Goal: Task Accomplishment & Management: Manage account settings

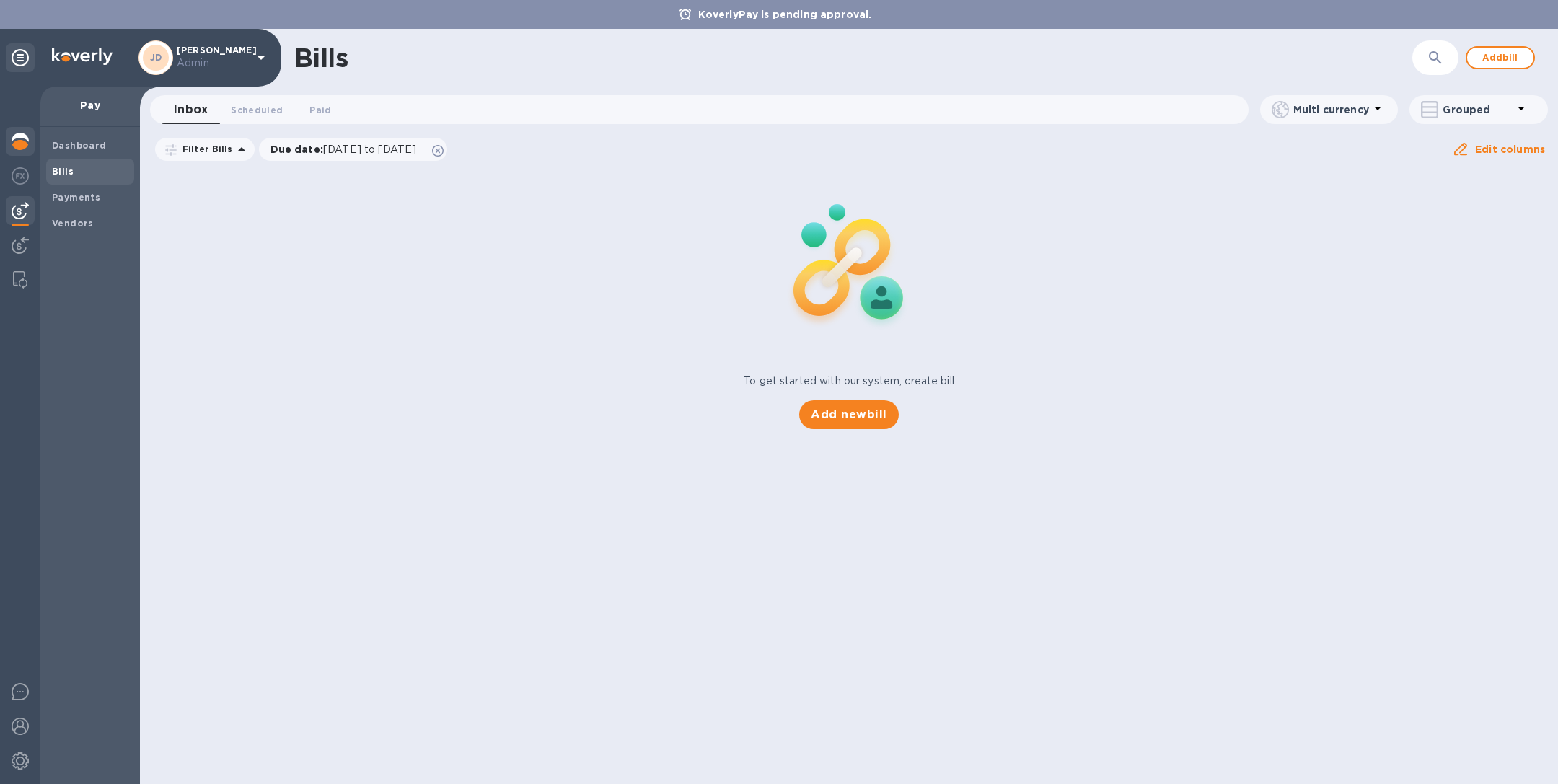
click at [19, 139] on img at bounding box center [20, 141] width 17 height 17
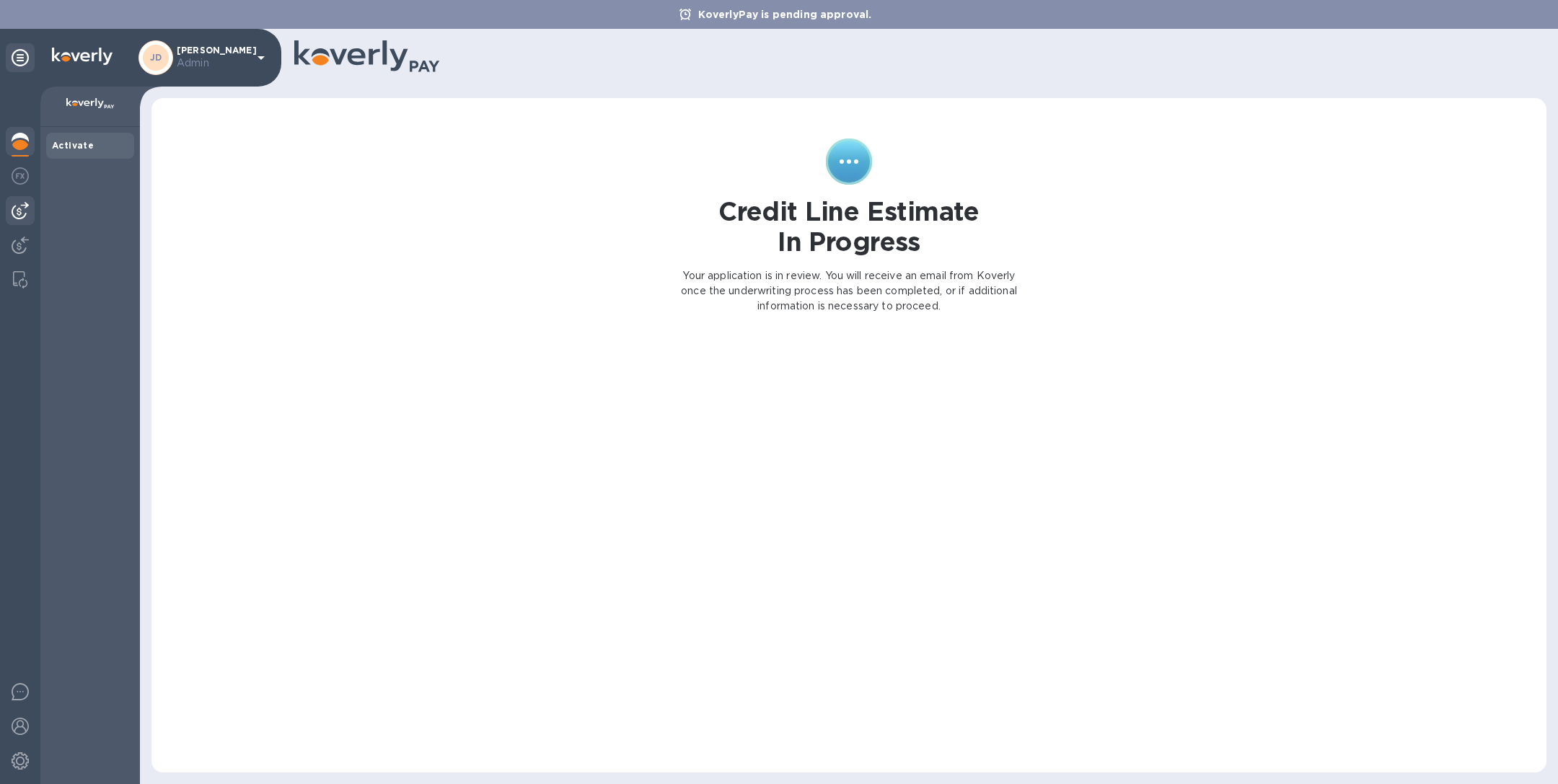
click at [20, 210] on img at bounding box center [20, 210] width 17 height 17
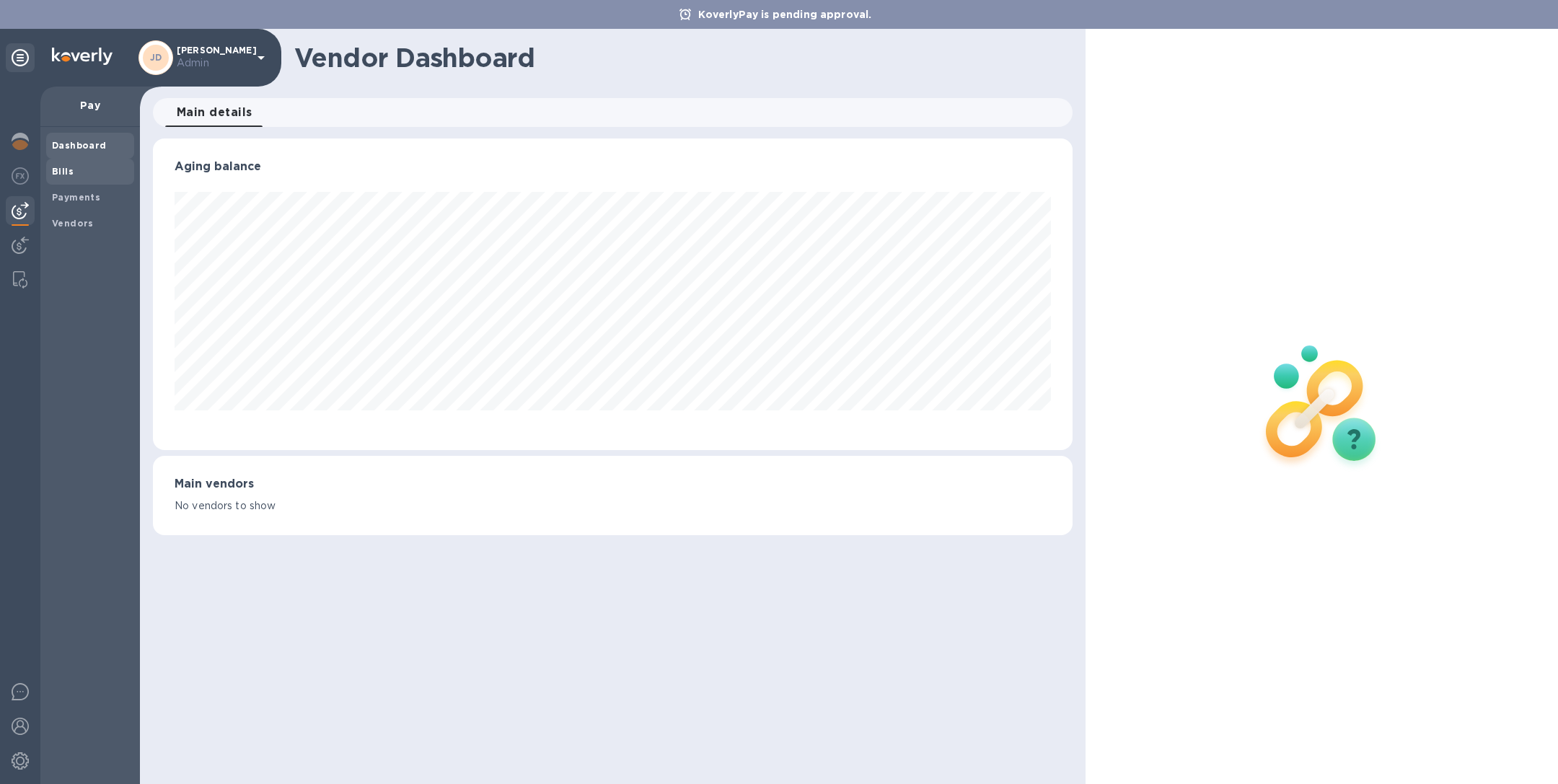
scroll to position [312, 918]
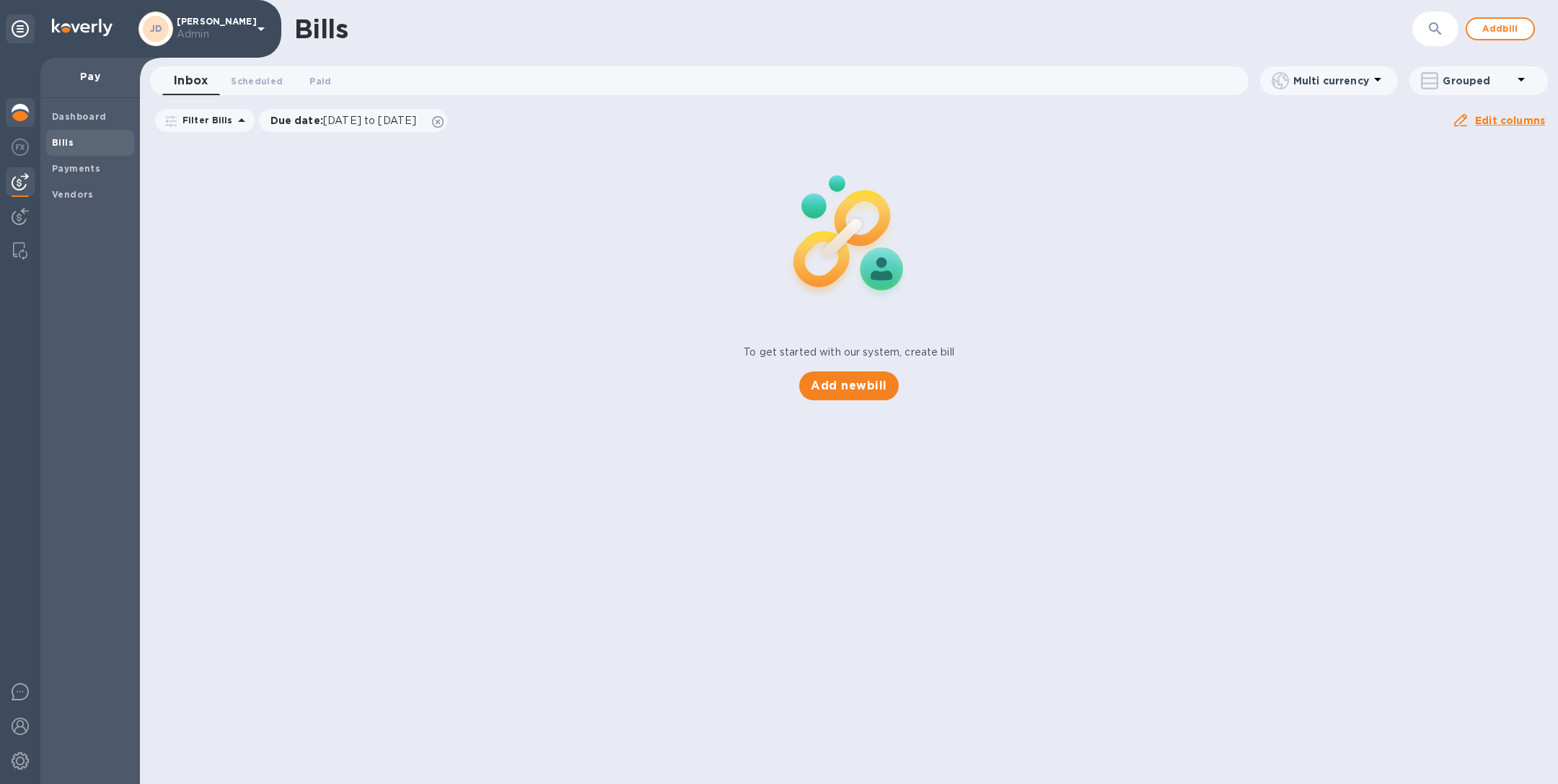
click at [16, 116] on img at bounding box center [20, 112] width 17 height 17
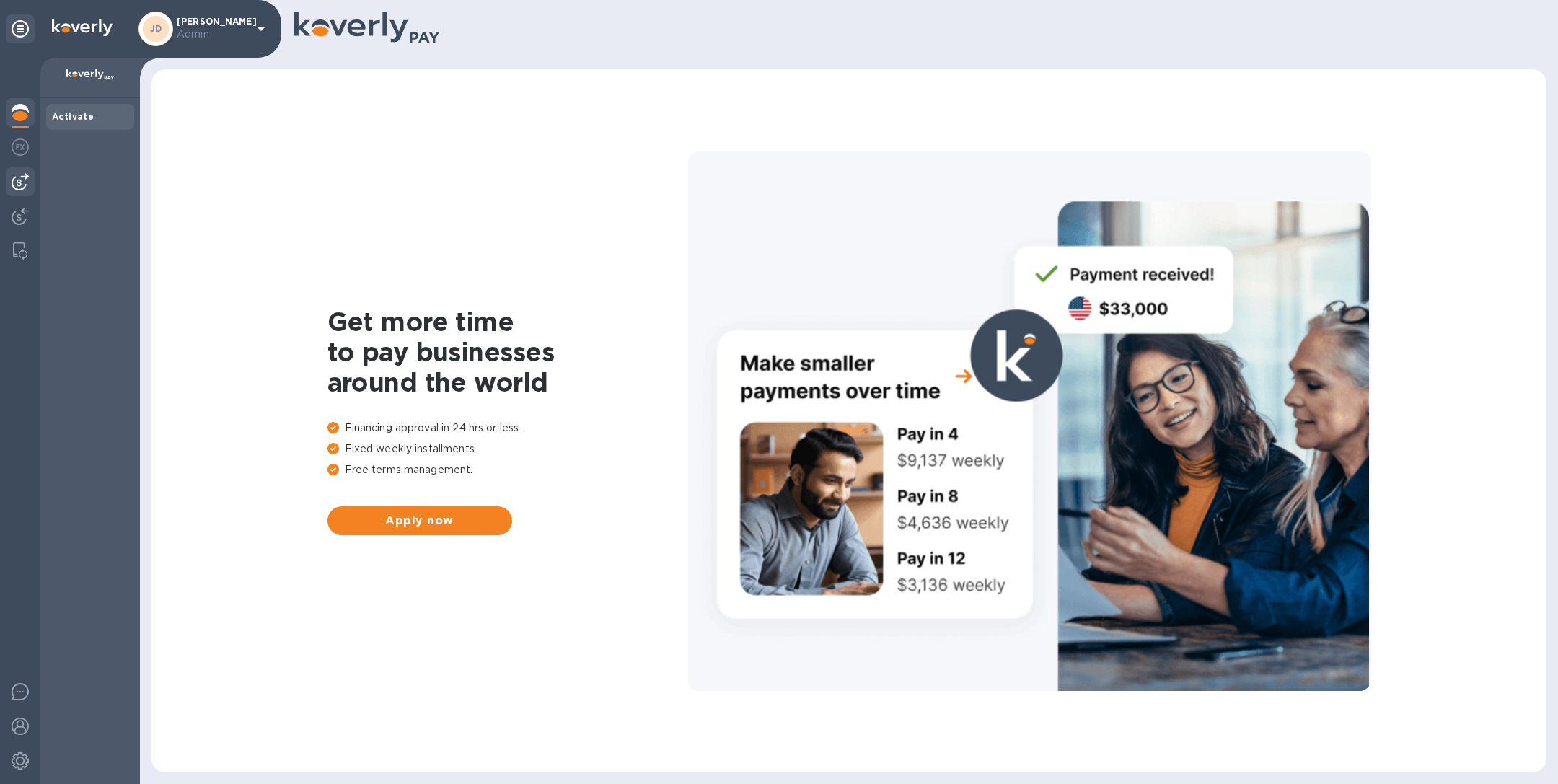
click at [27, 185] on img at bounding box center [20, 181] width 17 height 17
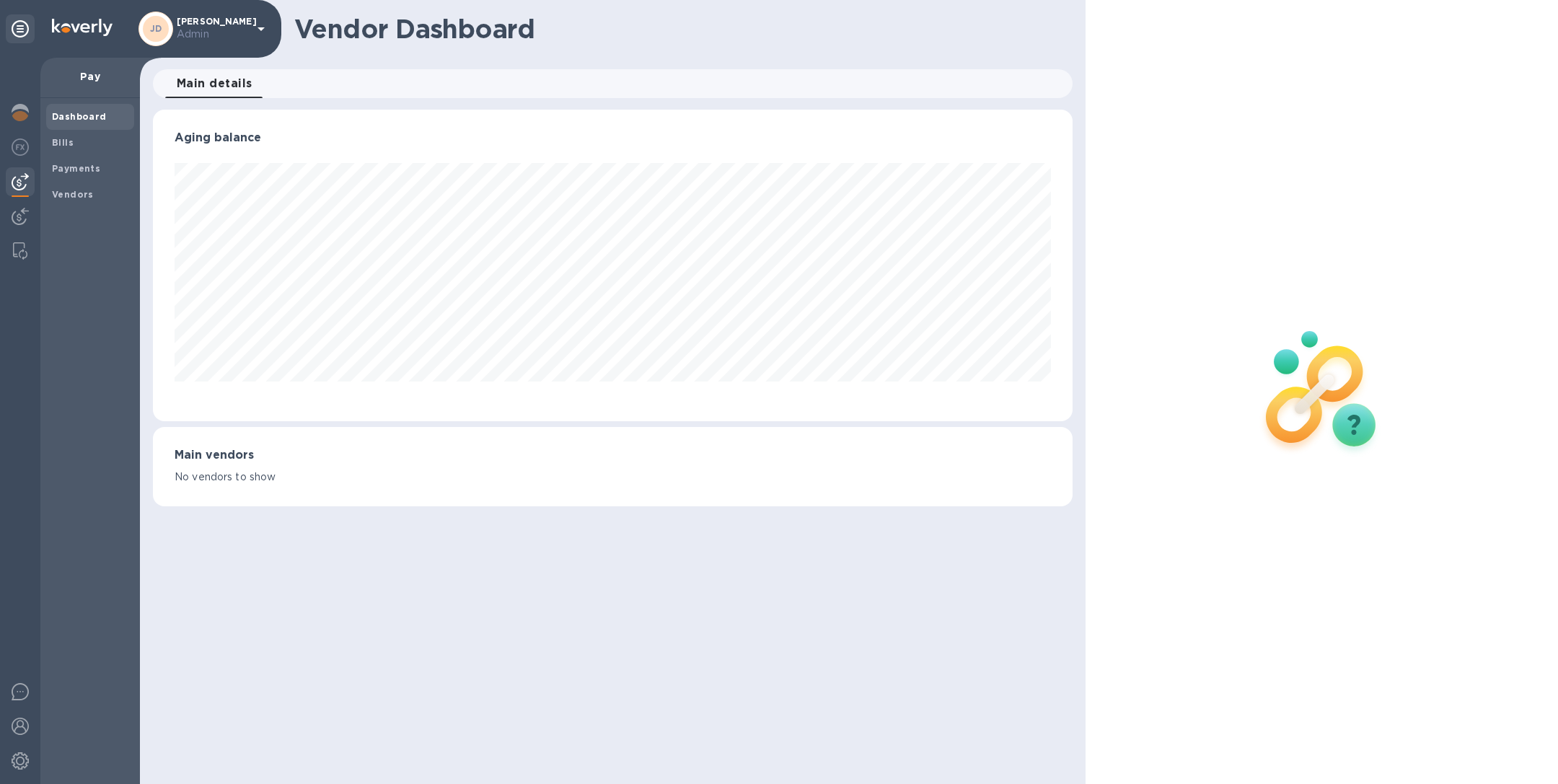
scroll to position [312, 918]
click at [88, 166] on b "Payments" at bounding box center [75, 168] width 49 height 11
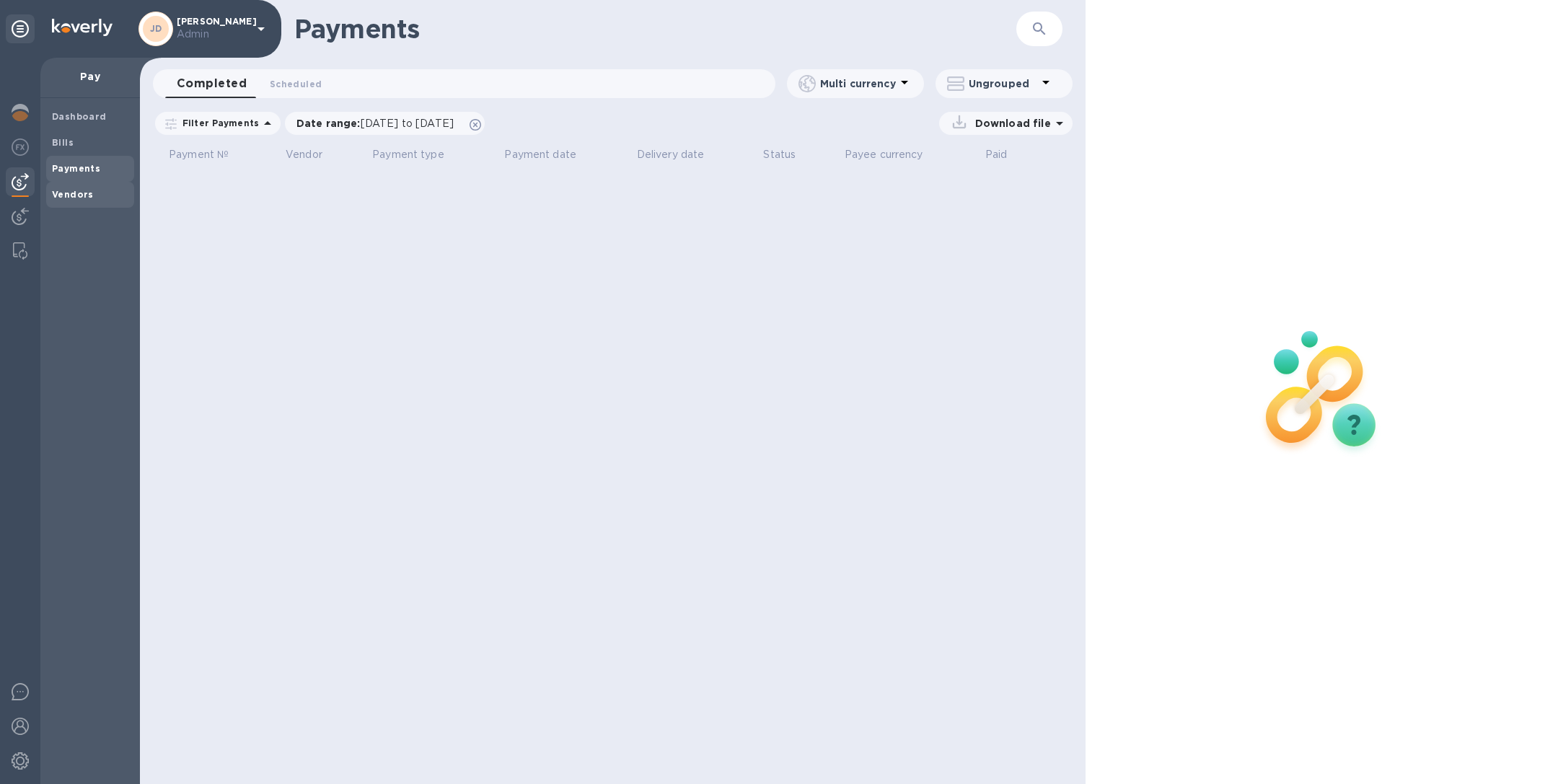
click at [85, 195] on b "Vendors" at bounding box center [73, 195] width 42 height 11
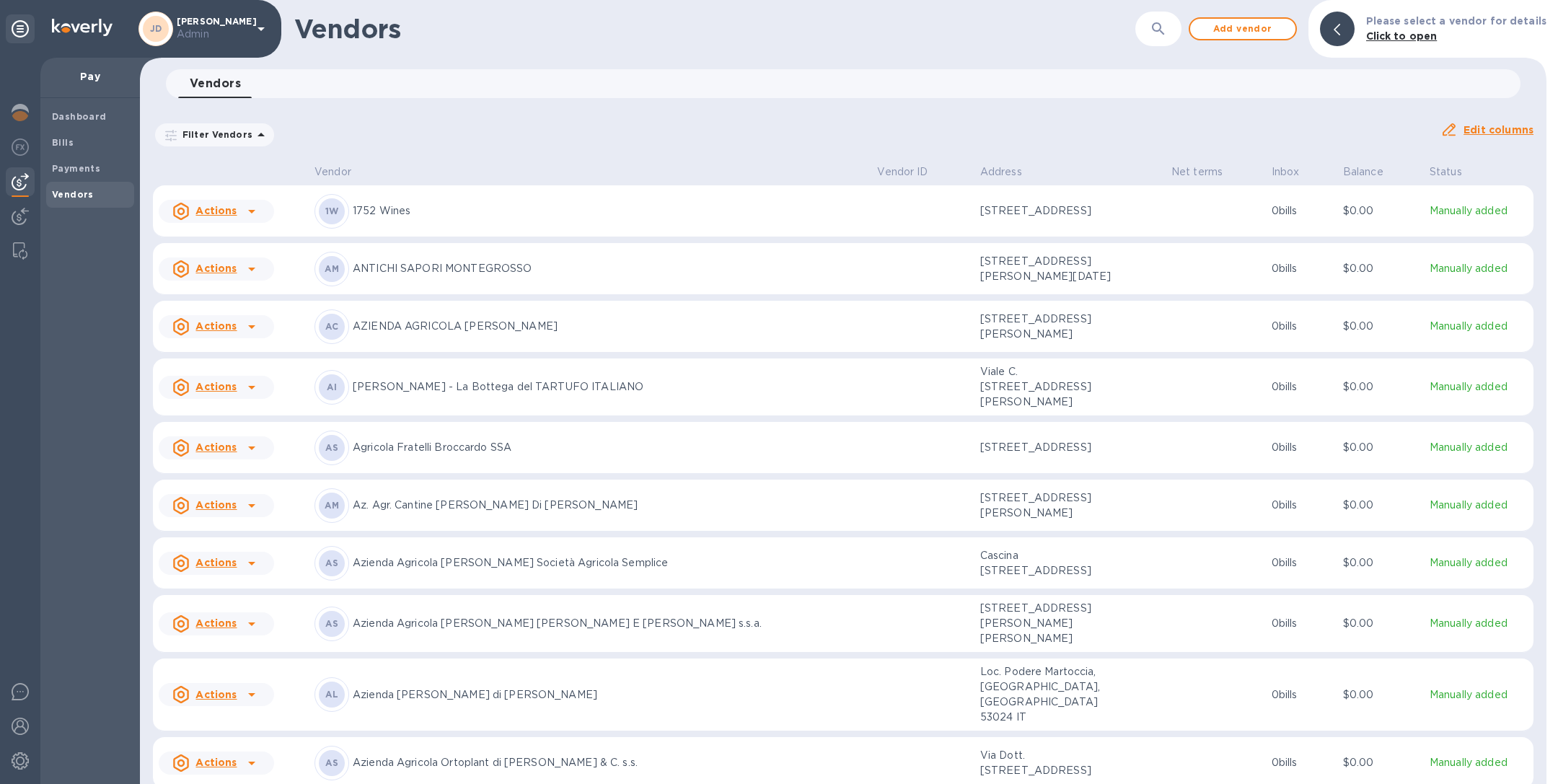
click at [1159, 51] on div "Vendors ​ Add vendor Please select a vendor for details Click to open" at bounding box center [843, 28] width 1406 height 58
click at [1159, 28] on icon "button" at bounding box center [1157, 28] width 12 height 12
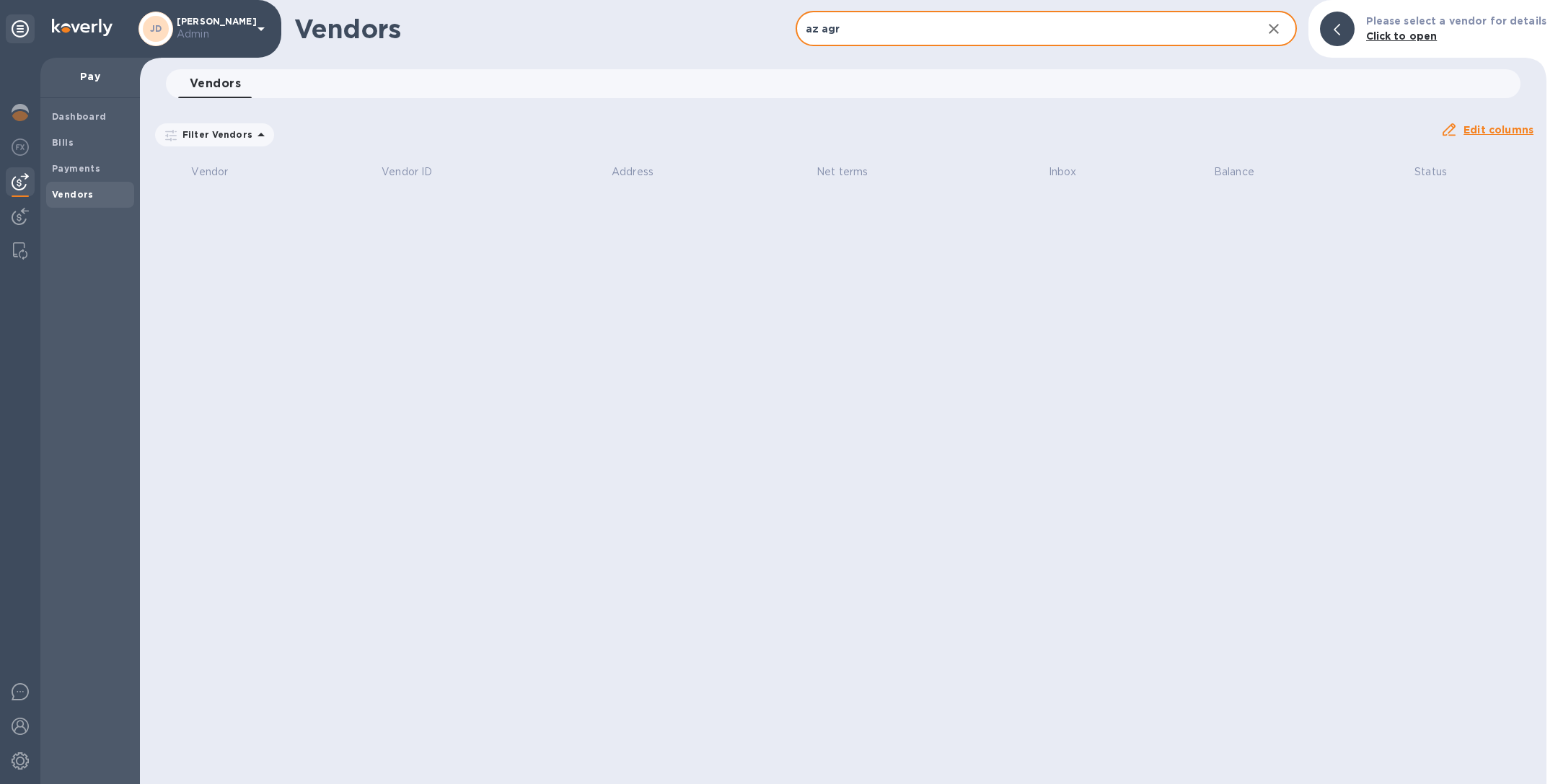
type input "az agr"
click at [1279, 28] on icon "button" at bounding box center [1273, 28] width 17 height 17
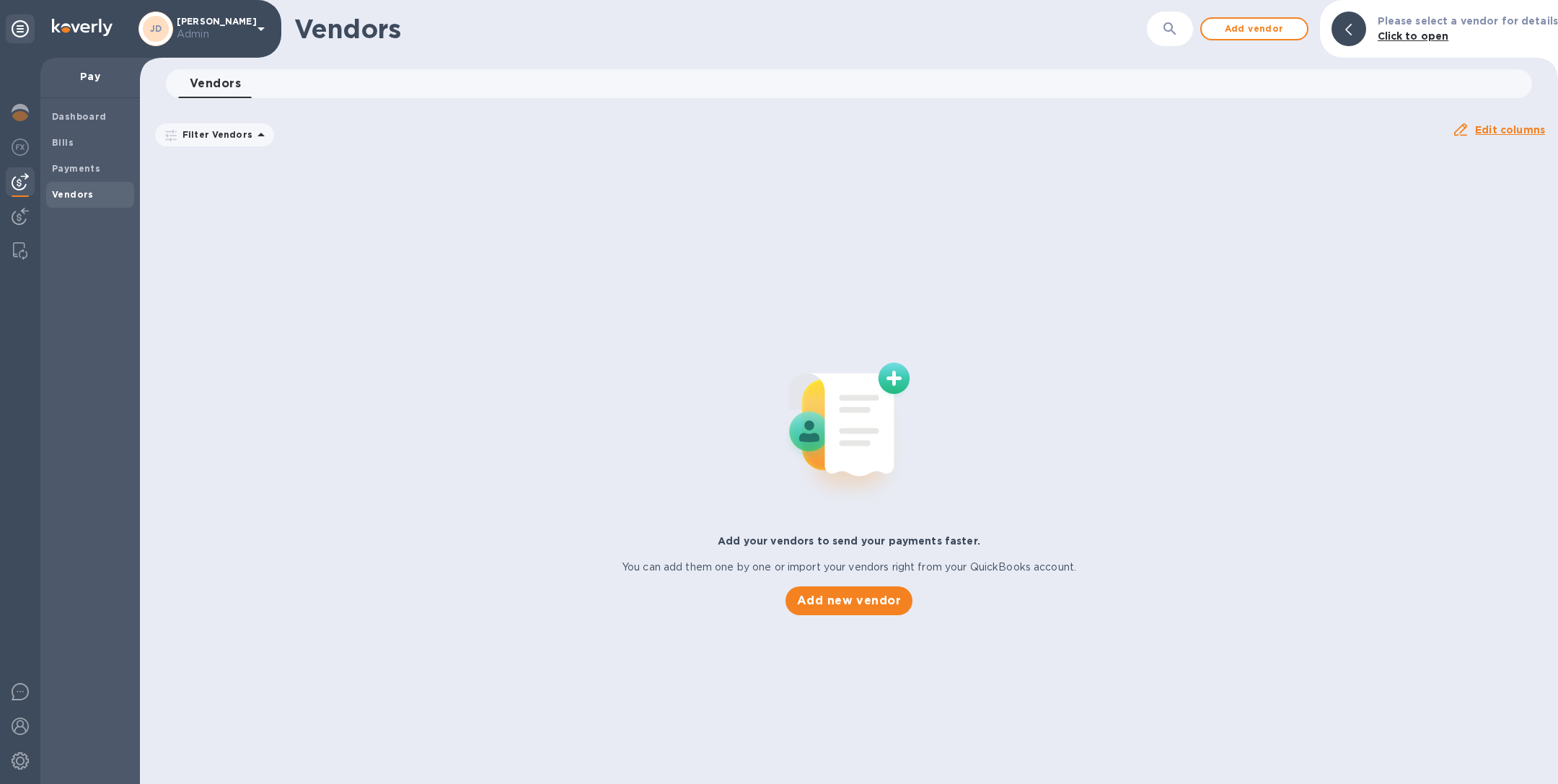
click at [1279, 28] on span "Add vendor" at bounding box center [1254, 28] width 82 height 17
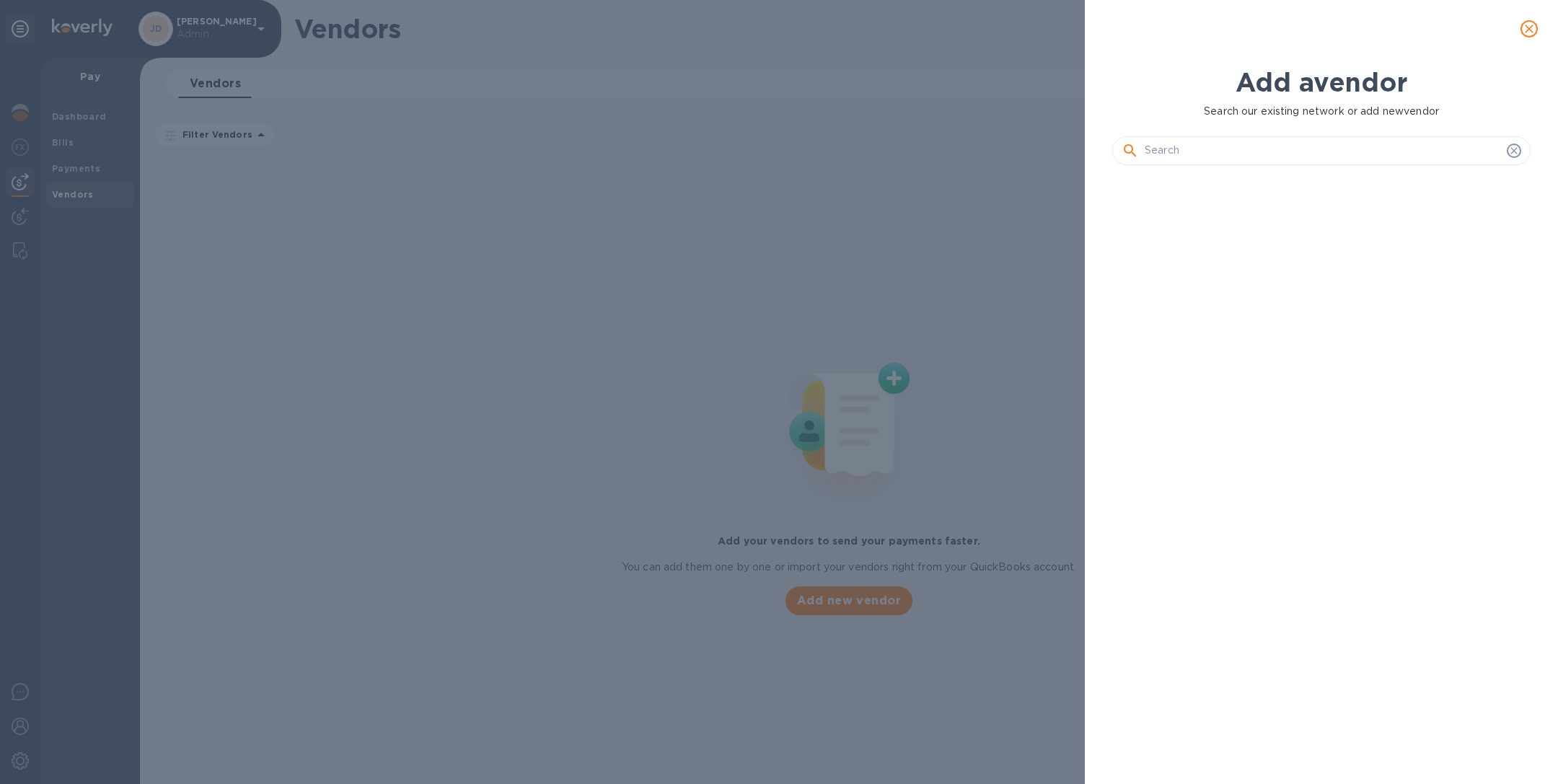
scroll to position [551, 424]
click at [1279, 28] on div at bounding box center [1321, 29] width 450 height 35
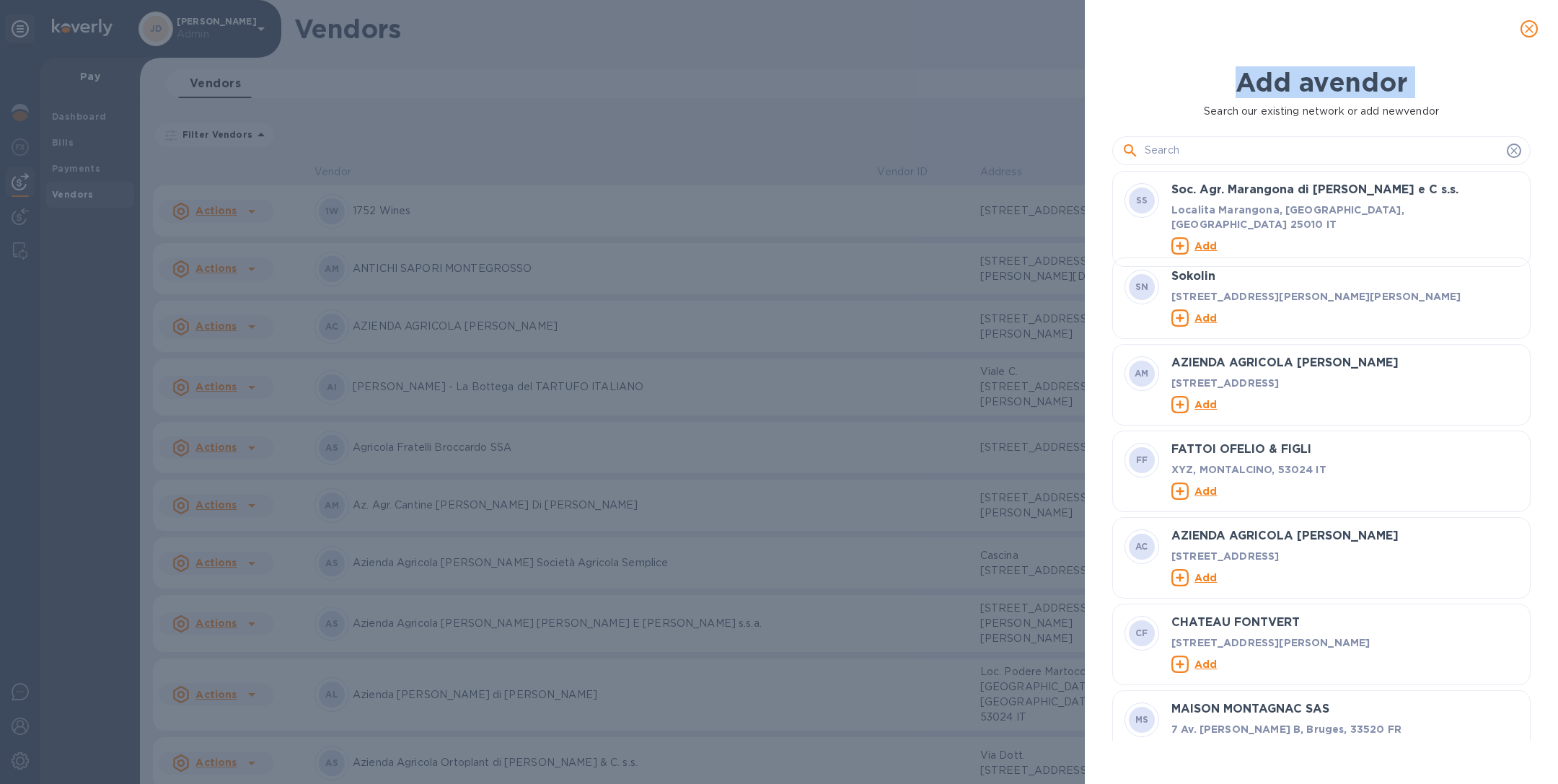
click at [1541, 32] on button "close" at bounding box center [1529, 29] width 35 height 35
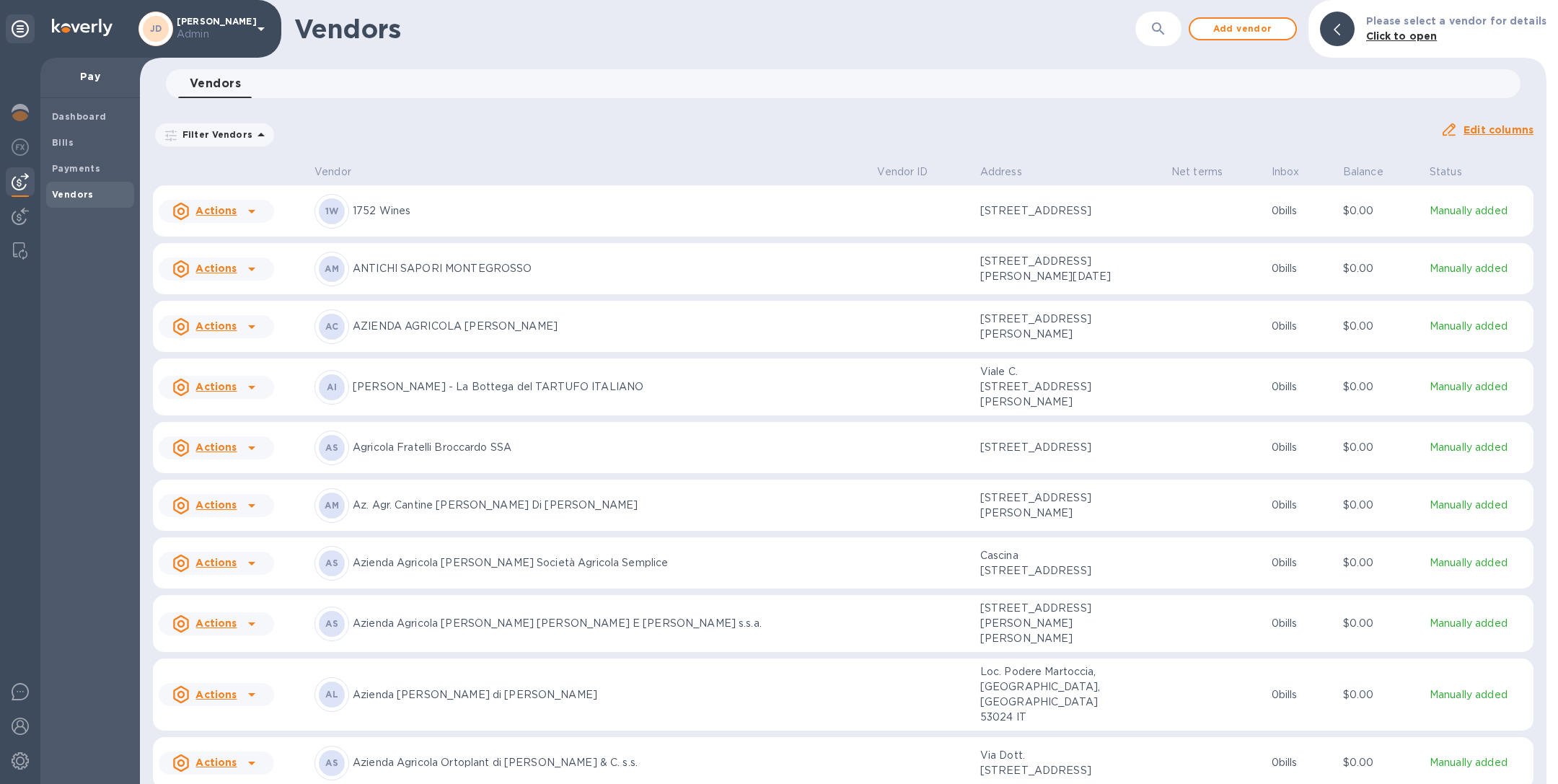
click at [1164, 29] on icon "button" at bounding box center [1157, 28] width 12 height 12
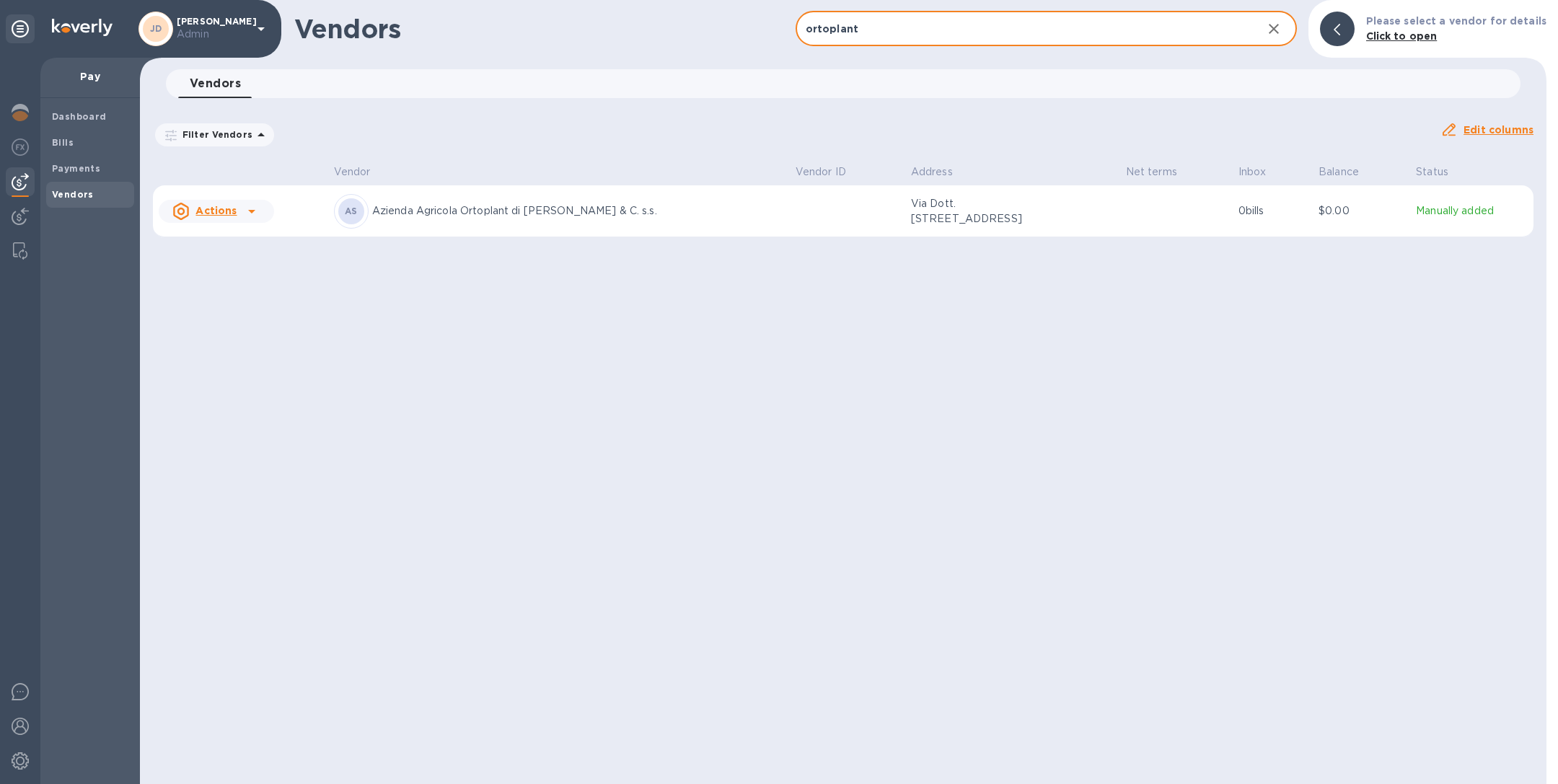
type input "ortoplant"
click at [636, 216] on p "Azienda Agricola Ortoplant di [PERSON_NAME] & C. s.s." at bounding box center [578, 210] width 412 height 15
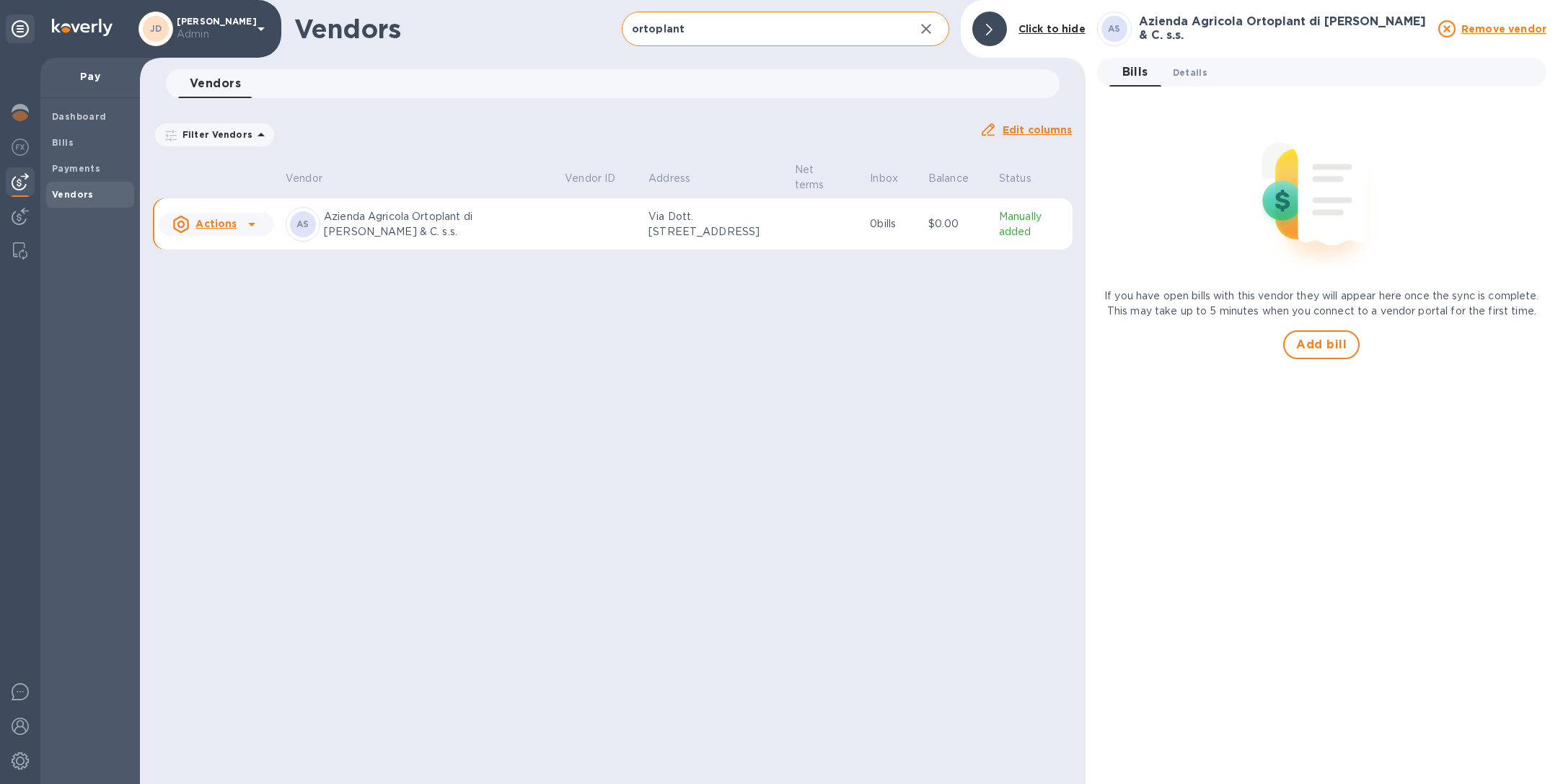
click at [1188, 69] on span "Details 0" at bounding box center [1190, 73] width 35 height 15
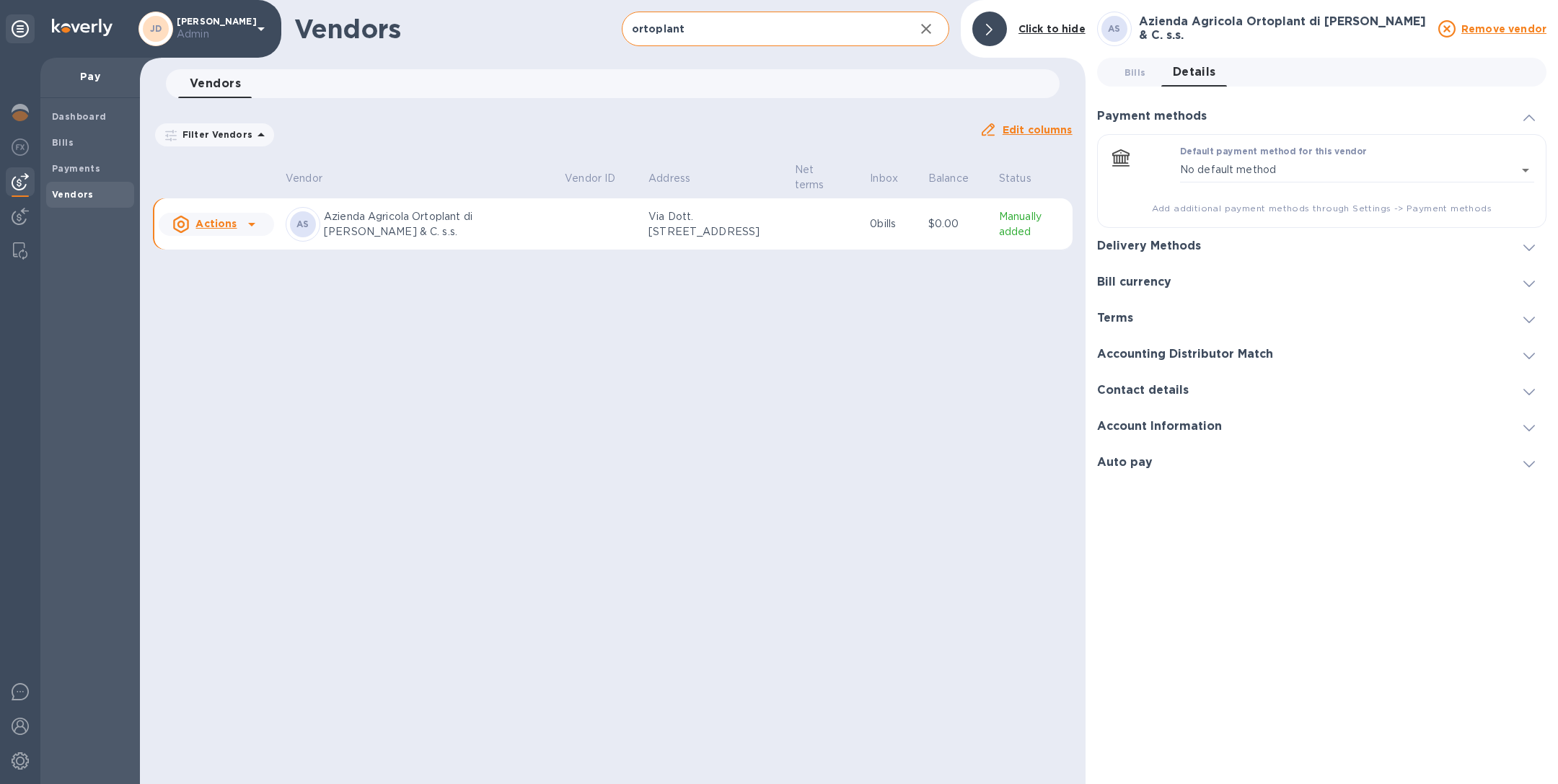
click at [1175, 278] on div "Bill currency" at bounding box center [1139, 282] width 85 height 14
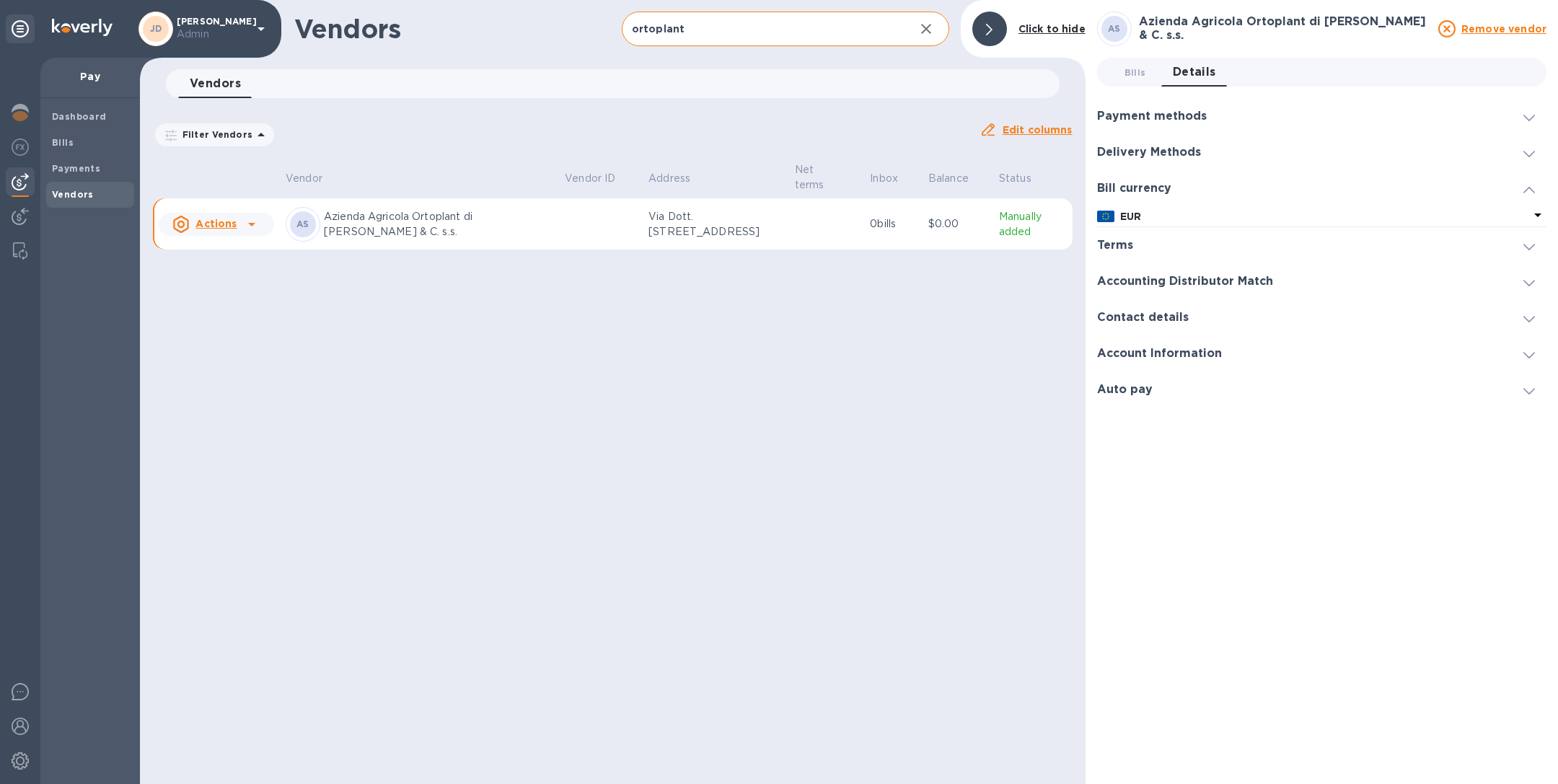
click at [1186, 149] on h3 "Delivery Methods" at bounding box center [1148, 152] width 104 height 14
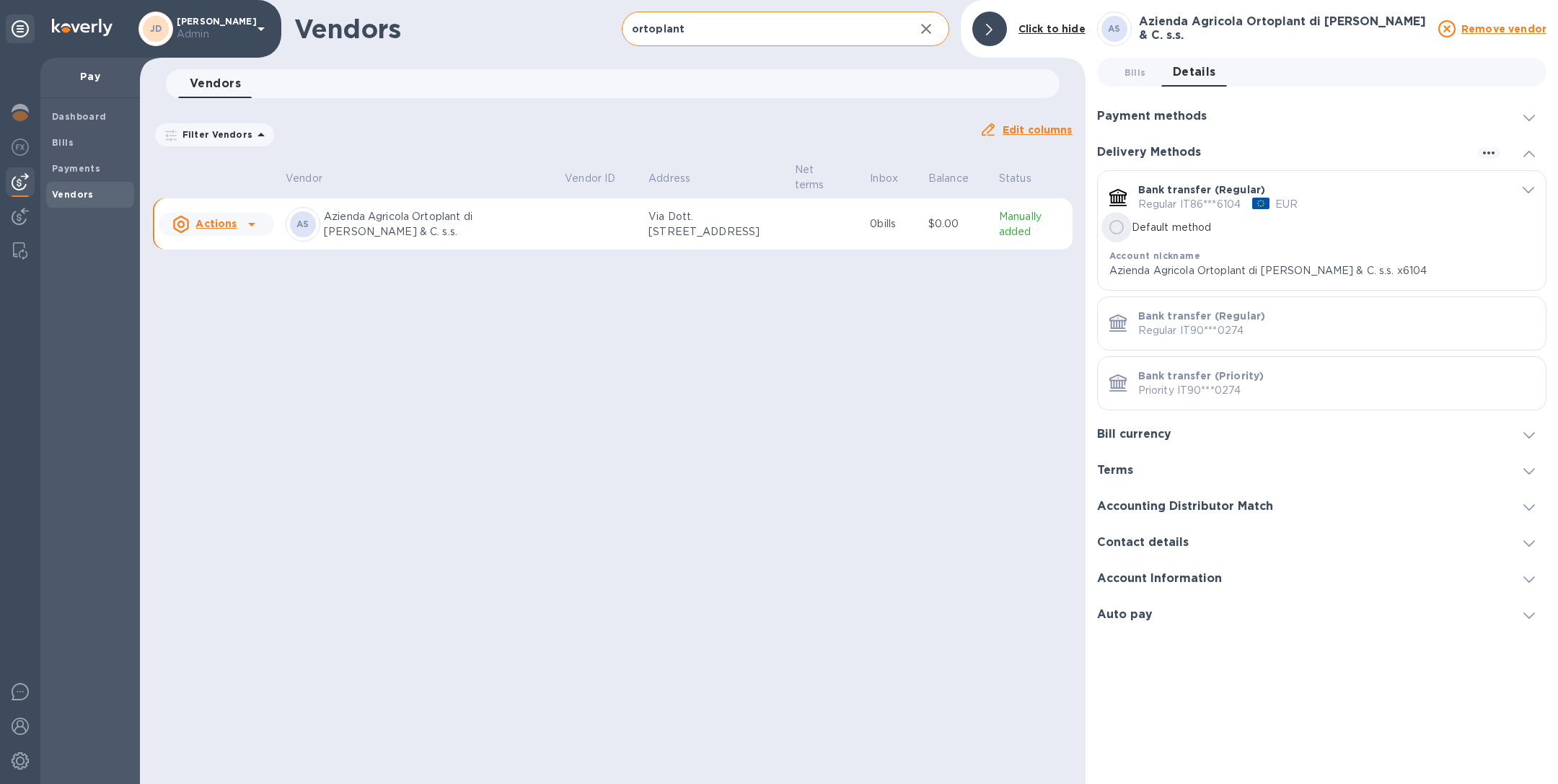
click at [1116, 224] on input "Default method" at bounding box center [1116, 227] width 30 height 30
radio input "true"
click at [1131, 69] on span "Bills 0" at bounding box center [1135, 73] width 22 height 15
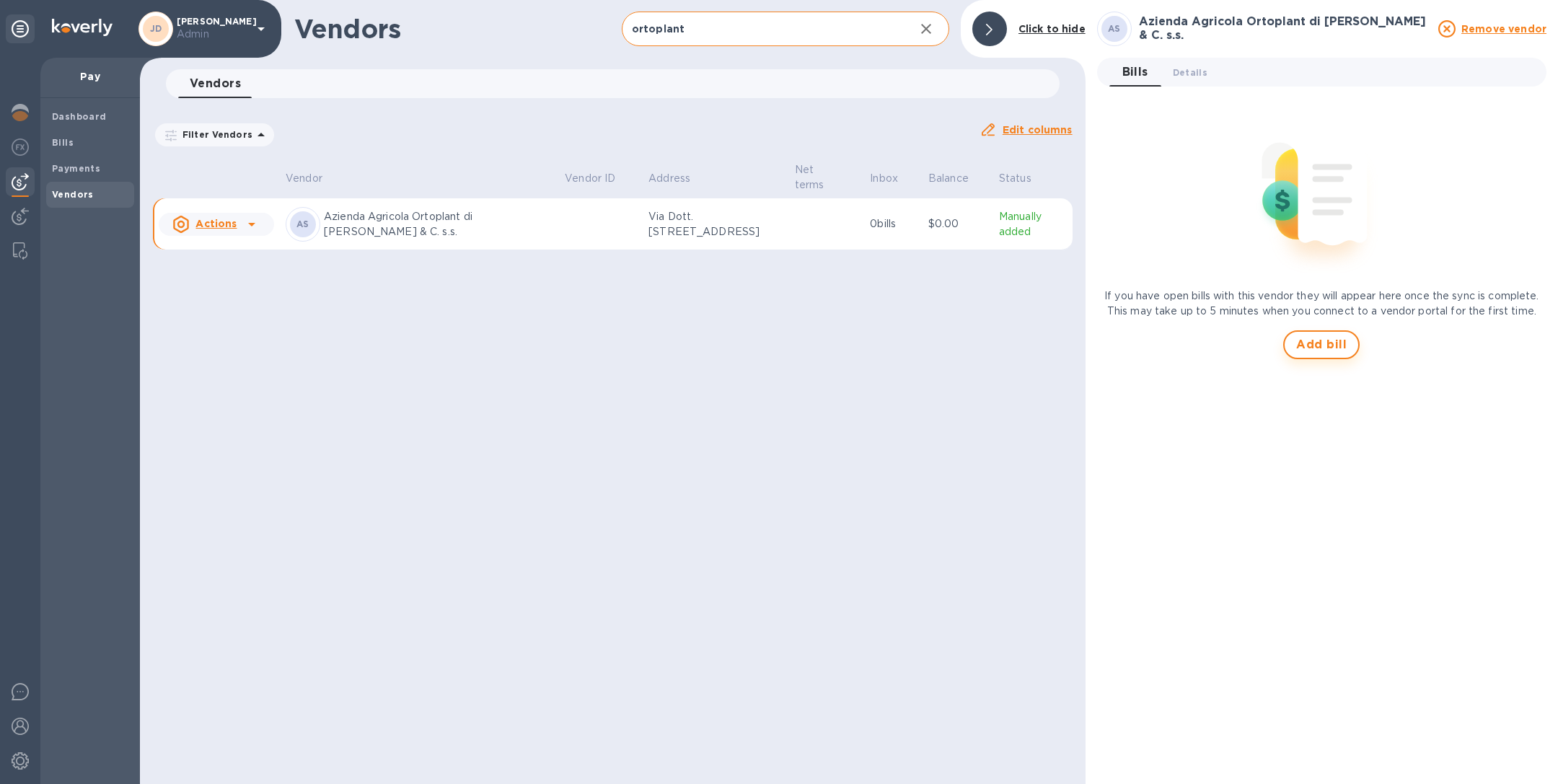
click at [1302, 347] on span "Add bill" at bounding box center [1321, 345] width 51 height 17
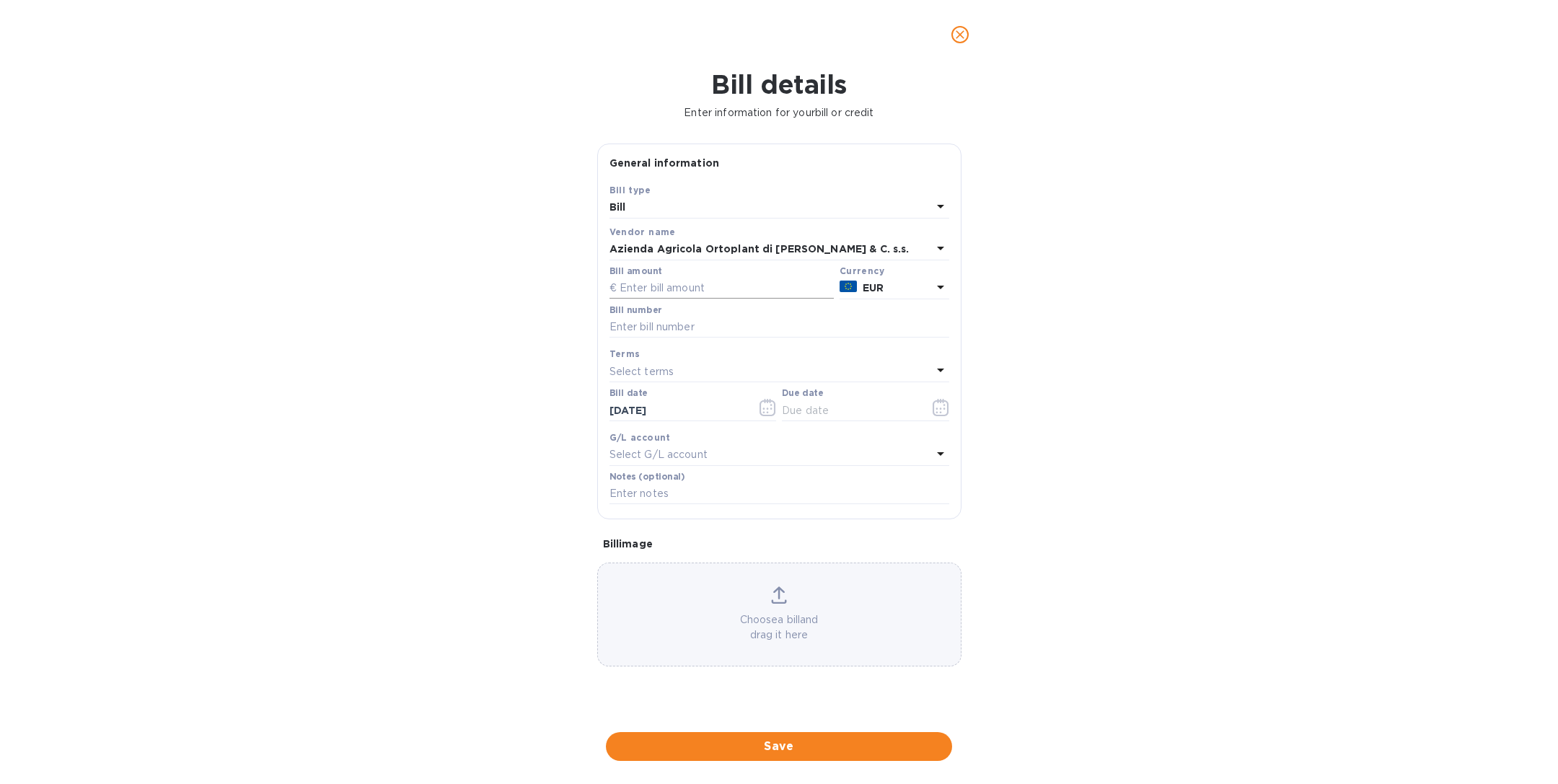
click at [678, 293] on input "text" at bounding box center [722, 289] width 224 height 22
type input "329"
click at [675, 323] on input "text" at bounding box center [779, 327] width 339 height 22
type input "07/10"
click at [935, 407] on icon "button" at bounding box center [936, 408] width 2 height 2
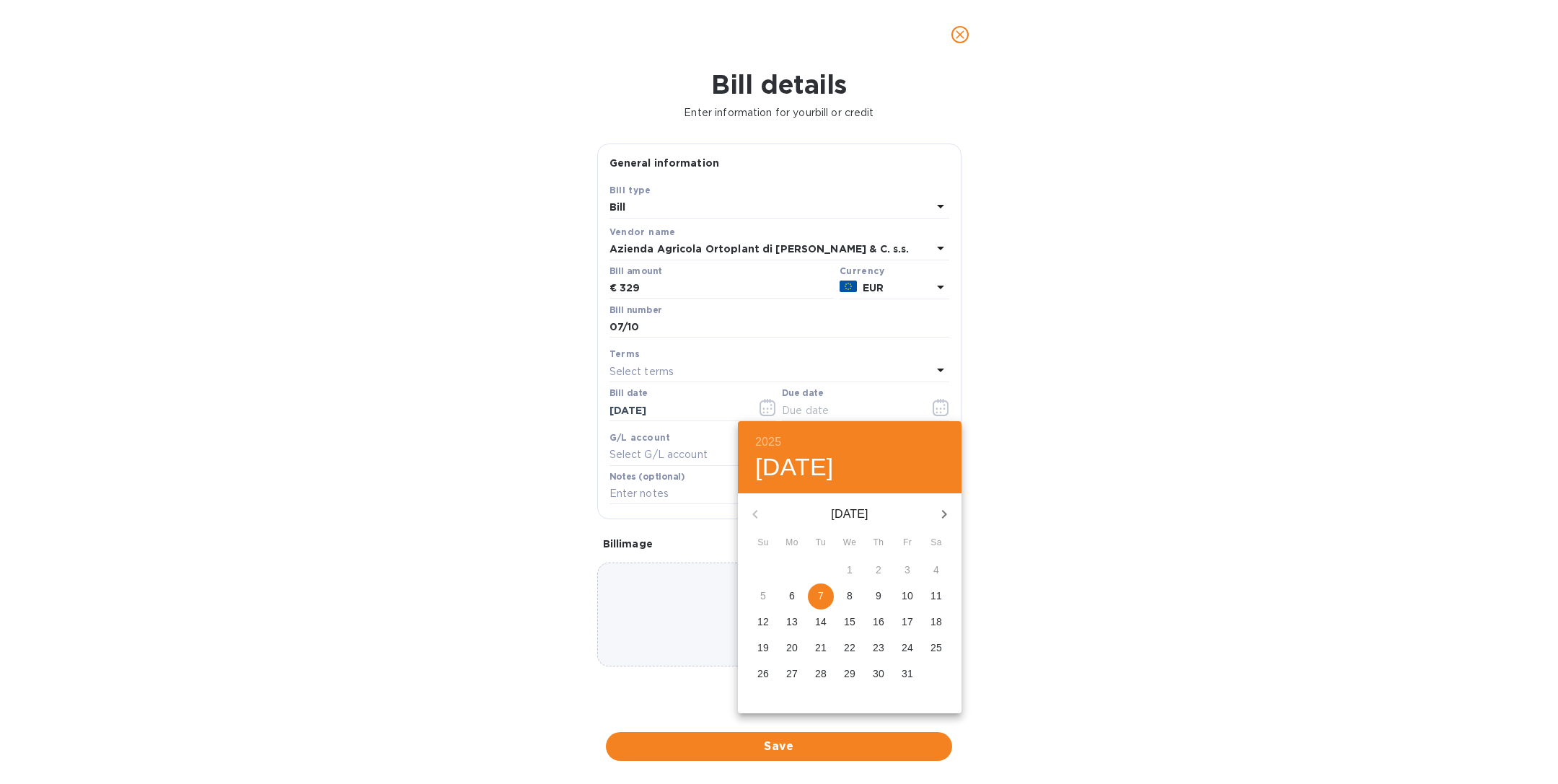
click at [822, 591] on p "7" at bounding box center [821, 596] width 6 height 15
type input "[DATE]"
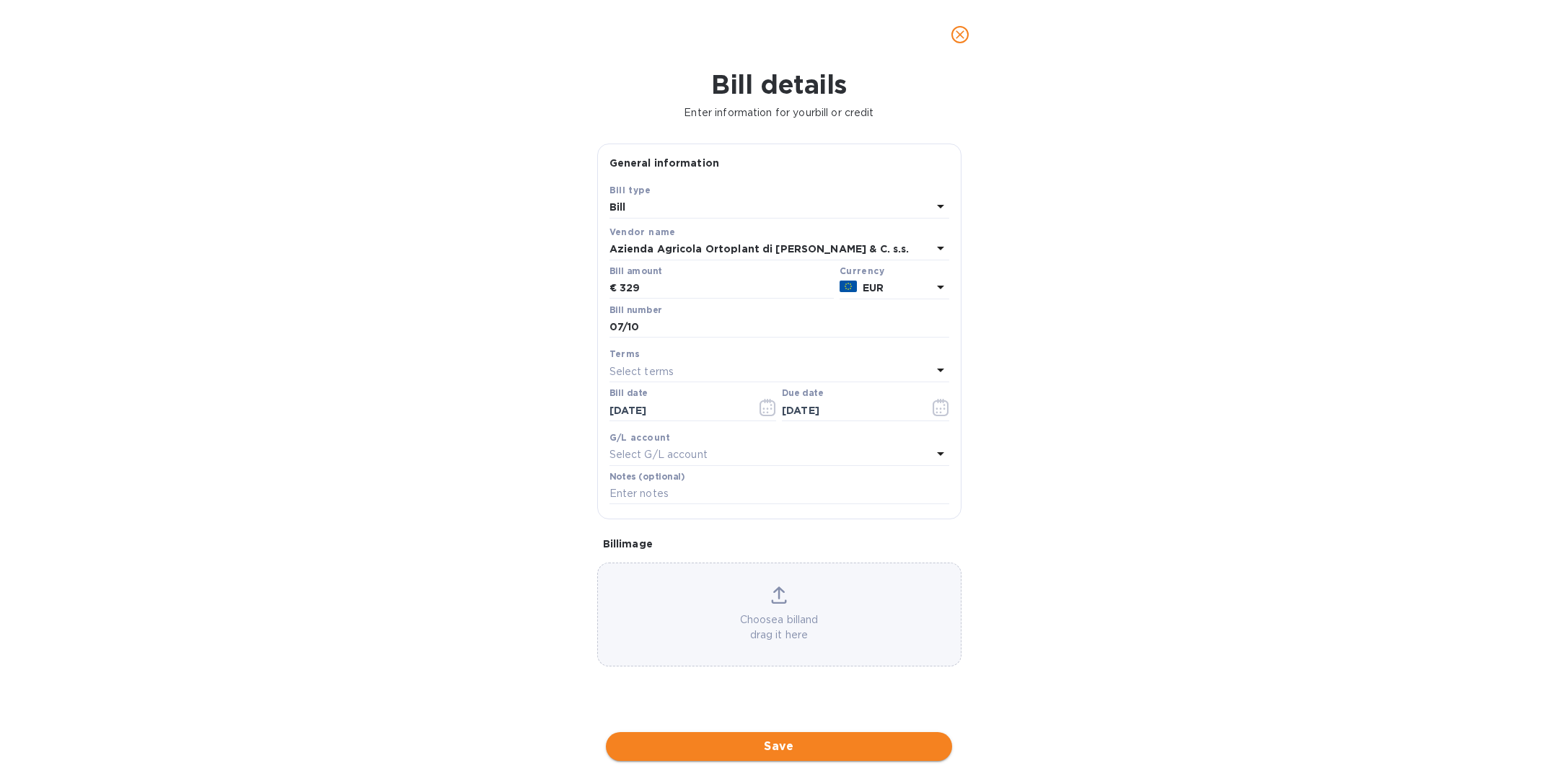
click at [761, 753] on span "Save" at bounding box center [779, 746] width 323 height 17
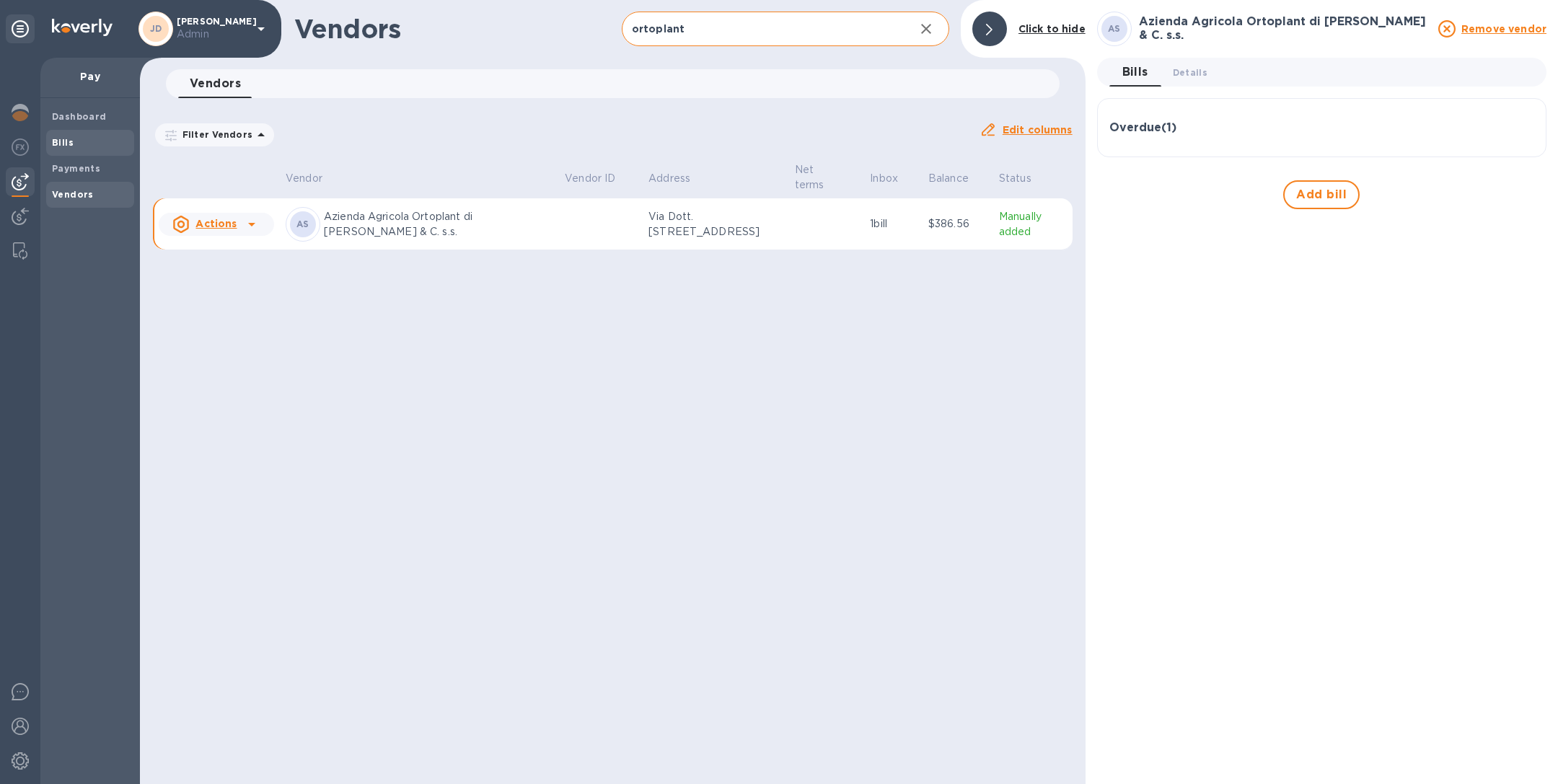
click at [75, 146] on span "Bills" at bounding box center [89, 142] width 76 height 15
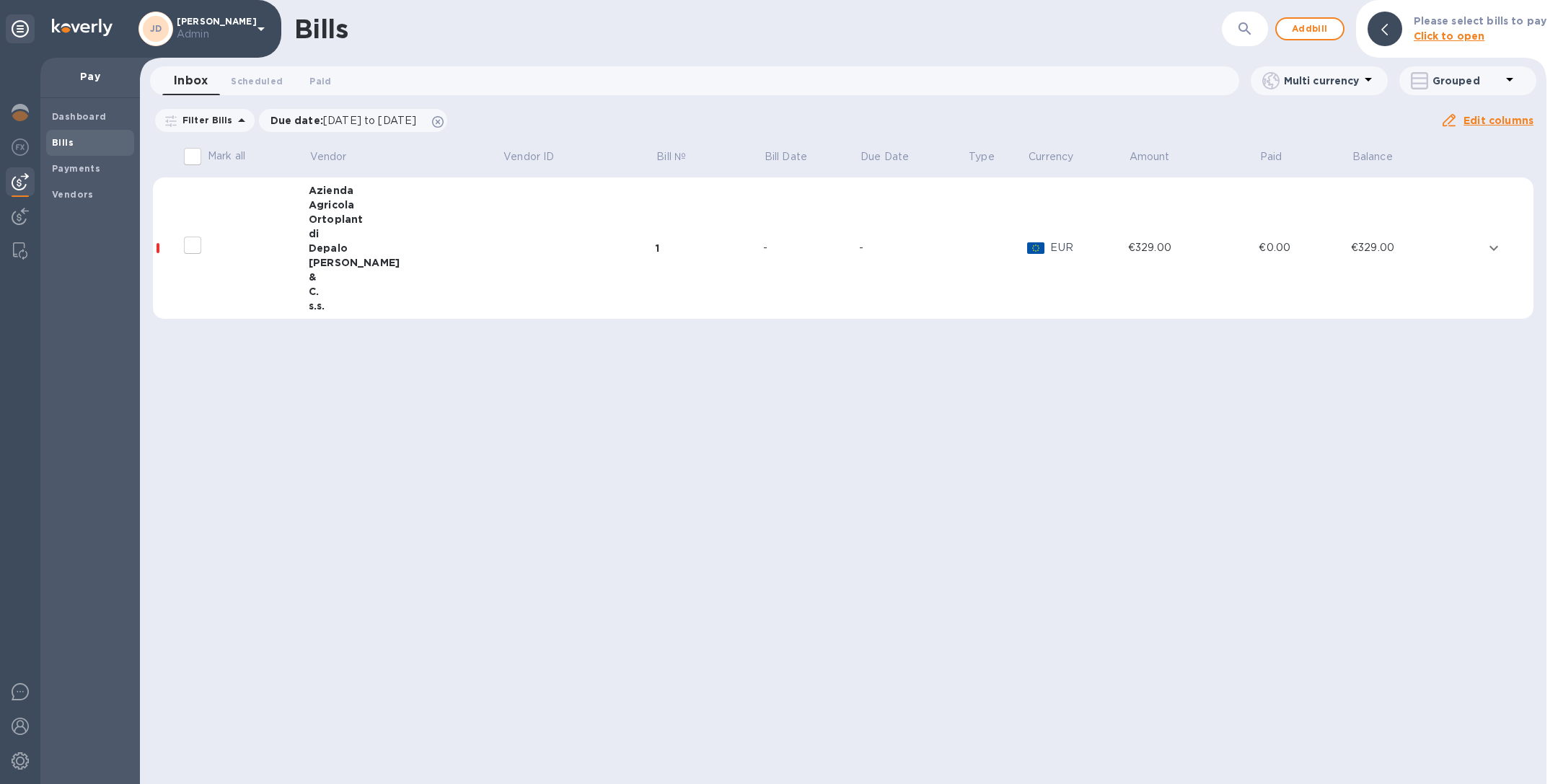
click at [414, 248] on div "Depalo" at bounding box center [405, 248] width 193 height 15
